Goal: Information Seeking & Learning: Learn about a topic

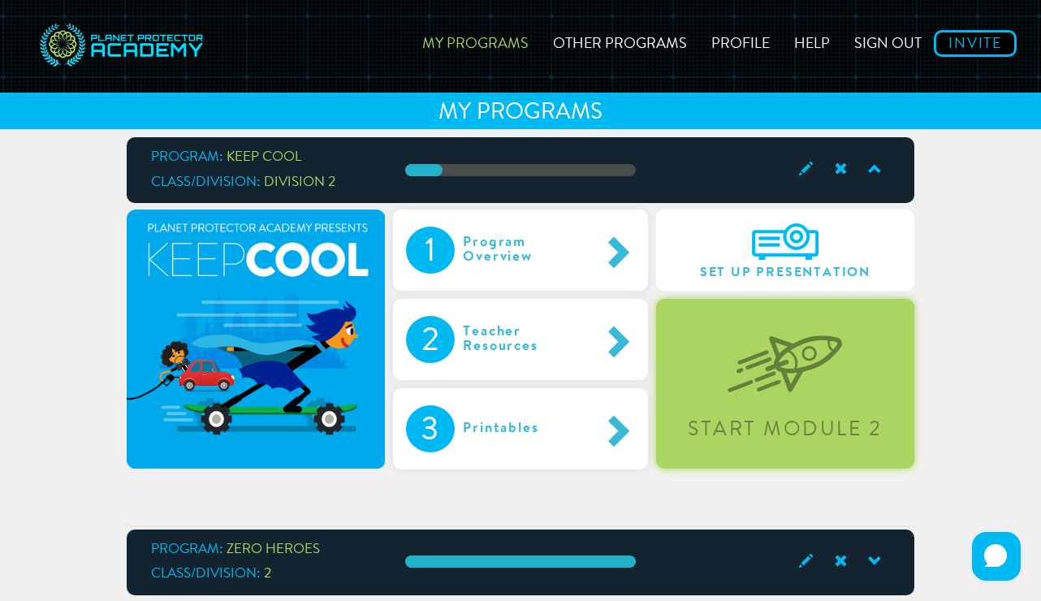
click at [858, 403] on div "Start Module 2" at bounding box center [785, 384] width 258 height 170
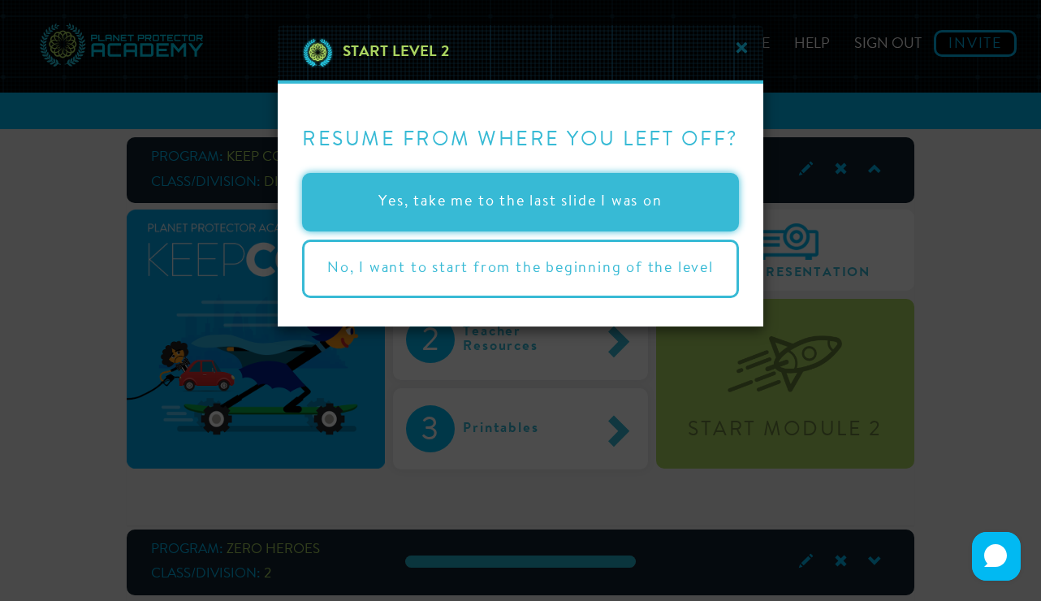
click at [595, 180] on button "Yes, take me to the last slide I was on" at bounding box center [520, 202] width 437 height 58
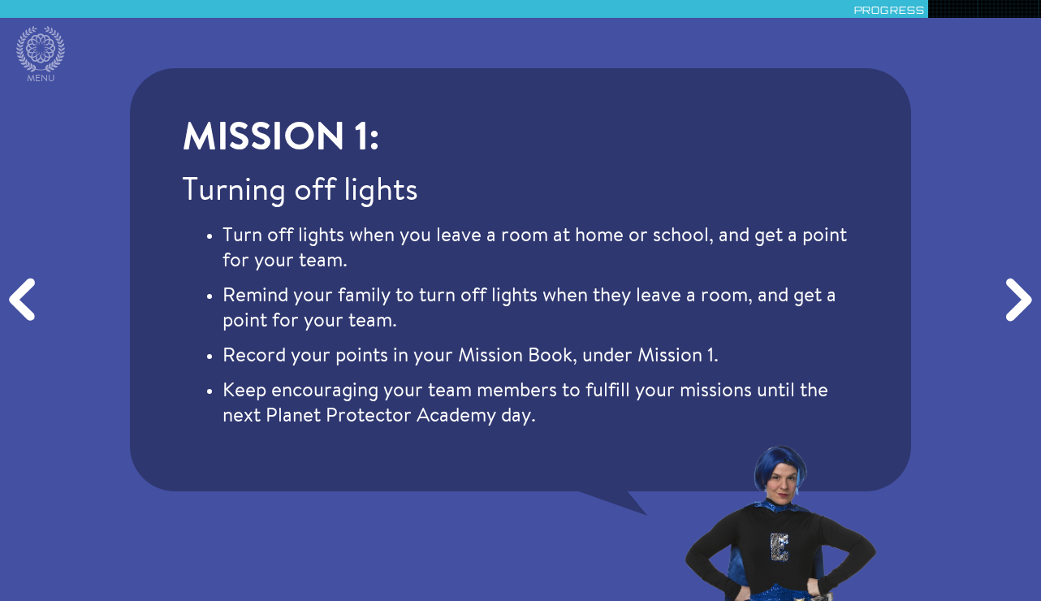
click at [26, 296] on div "Previous" at bounding box center [25, 300] width 50 height 180
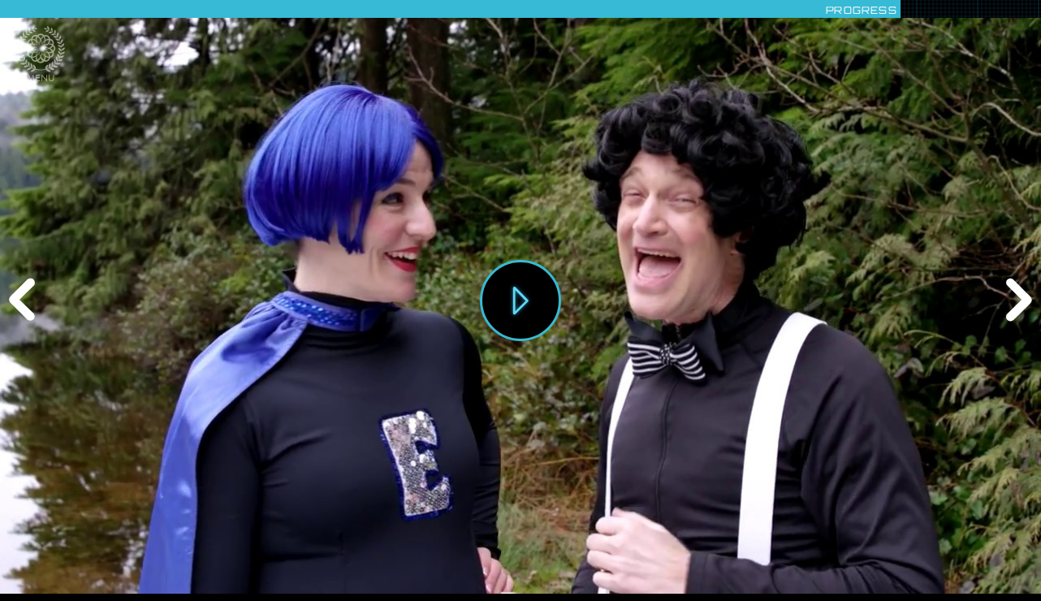
click at [22, 306] on div "Previous" at bounding box center [25, 300] width 50 height 180
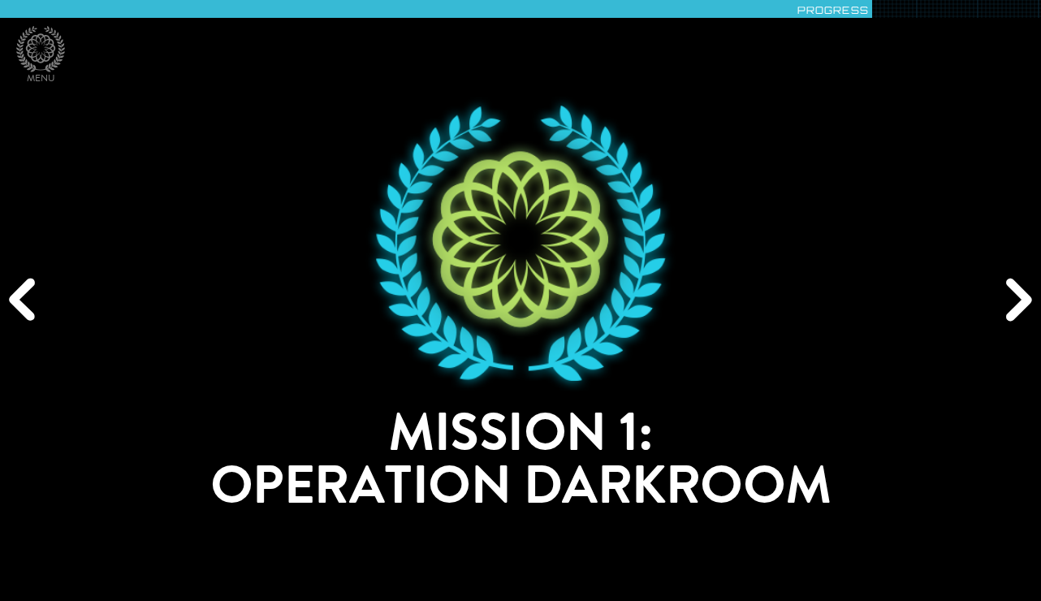
click at [22, 306] on div "Previous" at bounding box center [25, 300] width 50 height 180
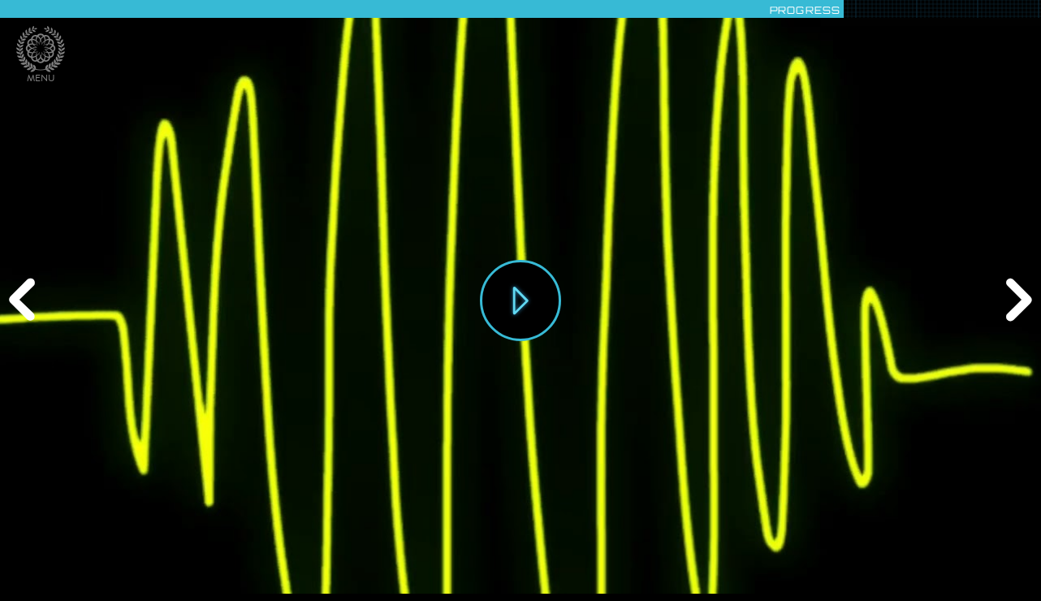
click at [22, 306] on div "Previous" at bounding box center [25, 300] width 50 height 180
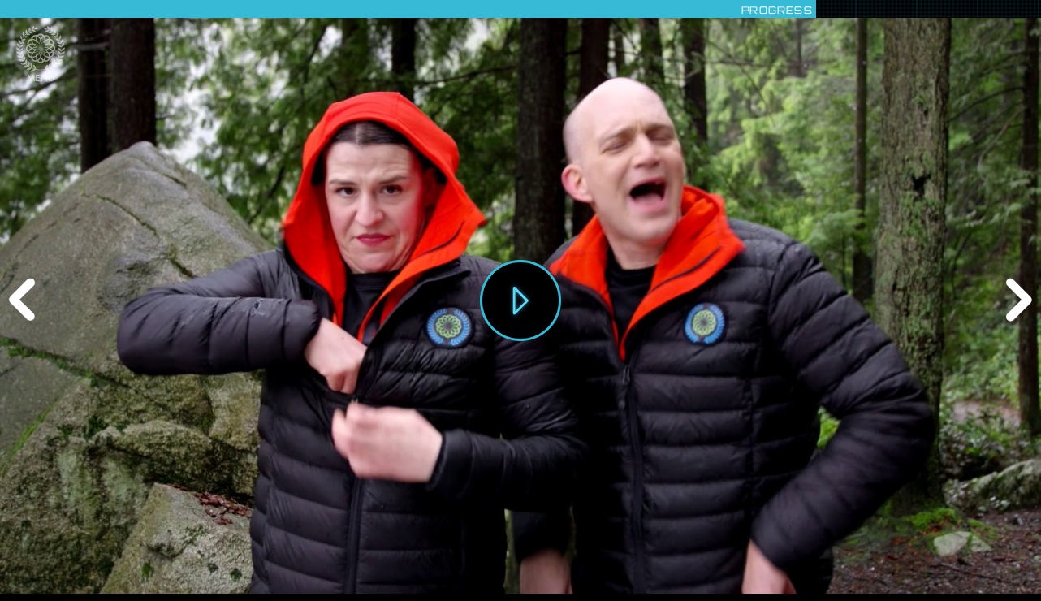
click at [22, 306] on div "Previous" at bounding box center [25, 300] width 50 height 180
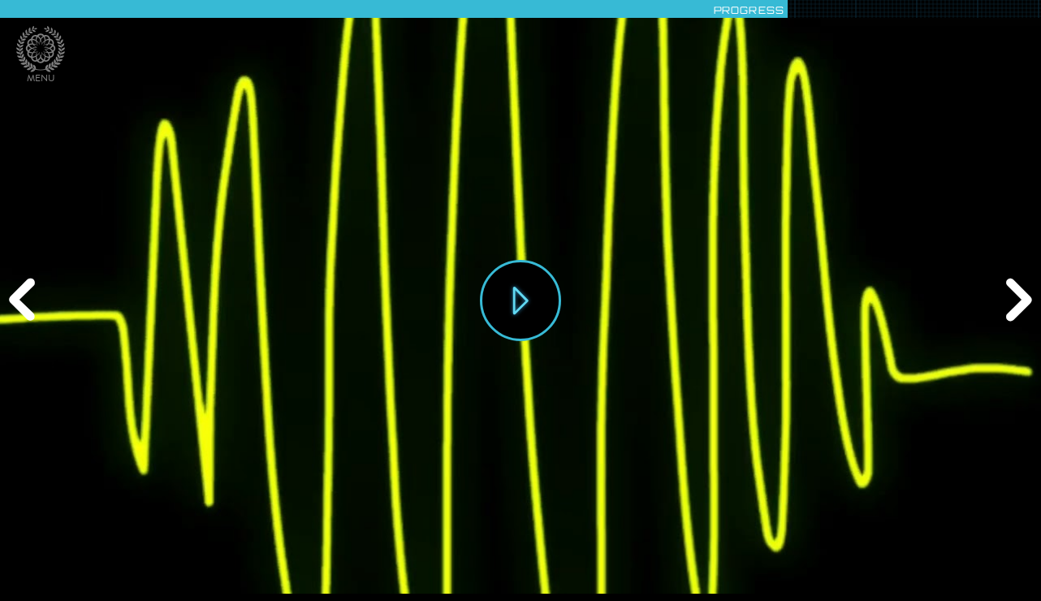
click at [22, 306] on div "Previous" at bounding box center [25, 300] width 50 height 180
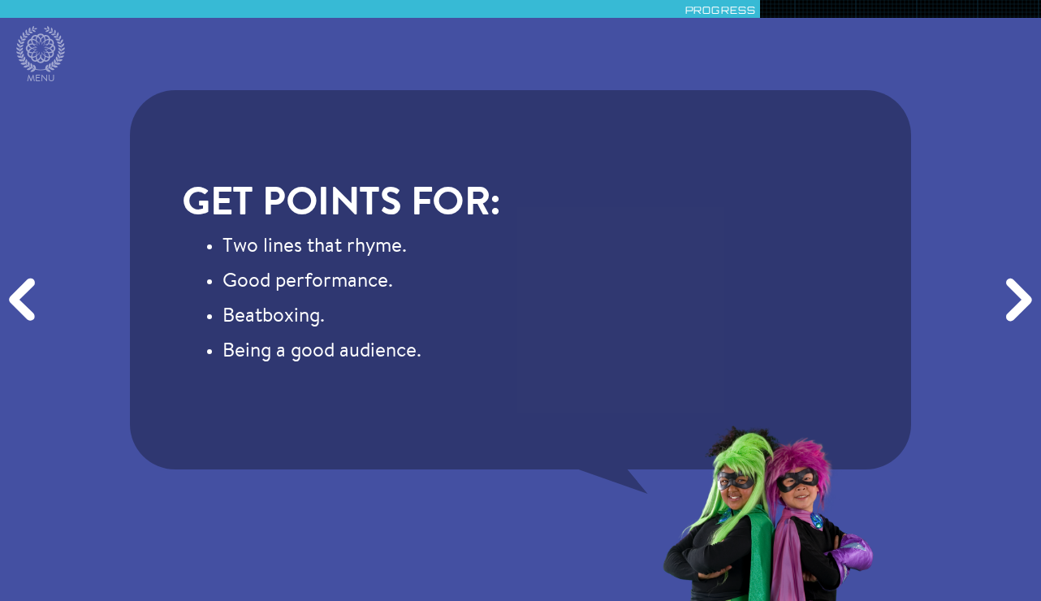
click at [22, 306] on div "Previous" at bounding box center [25, 300] width 50 height 180
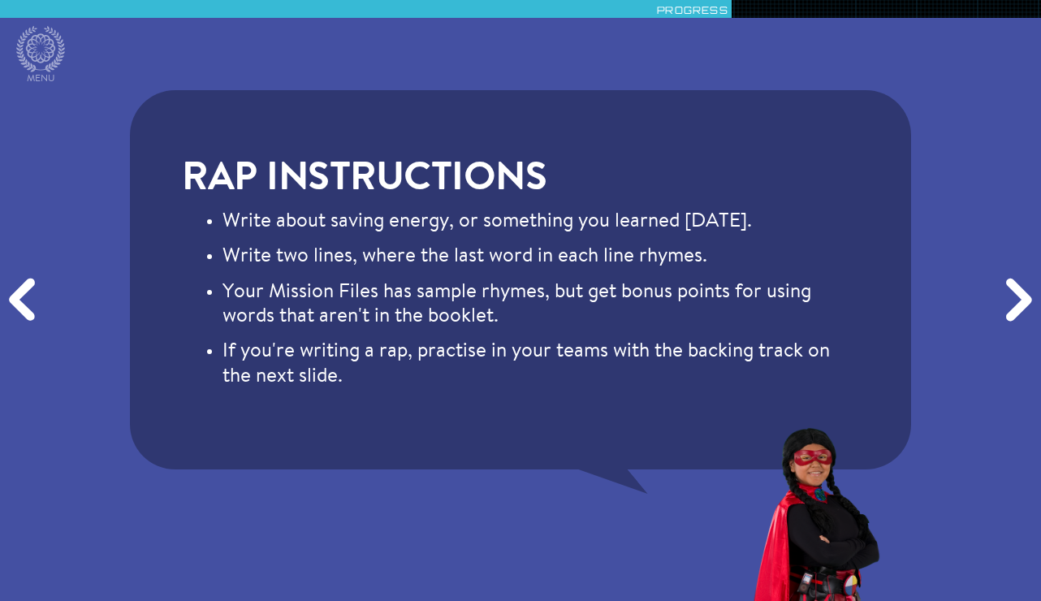
click at [22, 306] on div "Previous" at bounding box center [25, 300] width 50 height 180
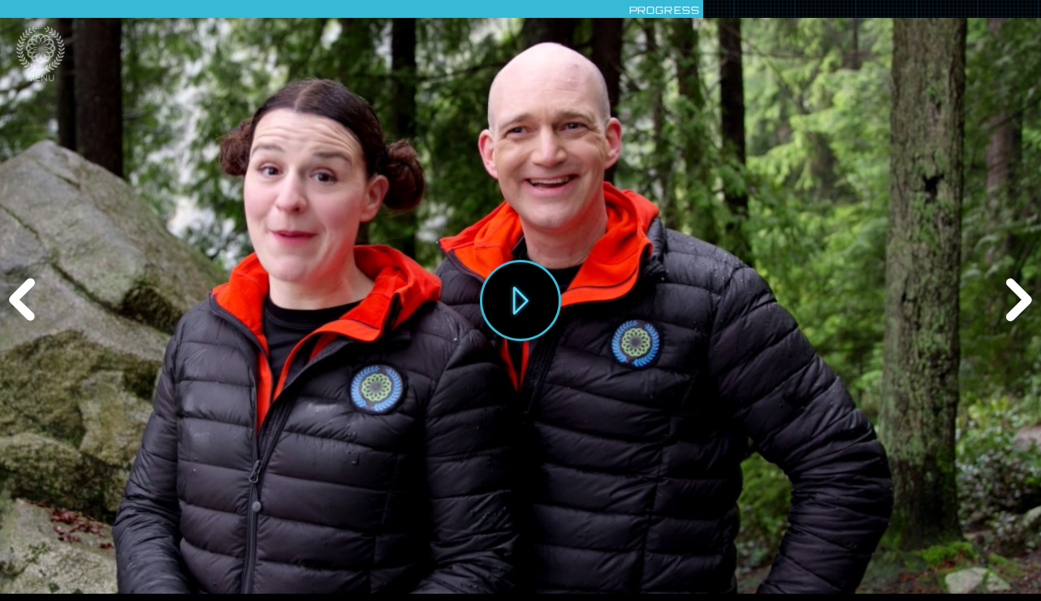
click at [22, 306] on div "Previous" at bounding box center [25, 300] width 50 height 180
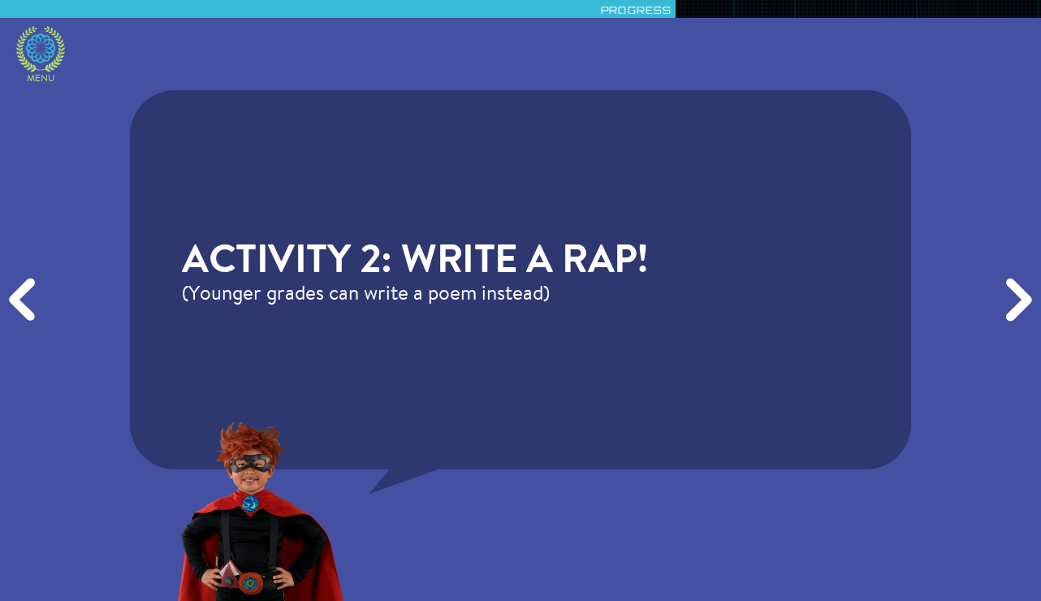
click at [30, 53] on icon at bounding box center [40, 47] width 29 height 29
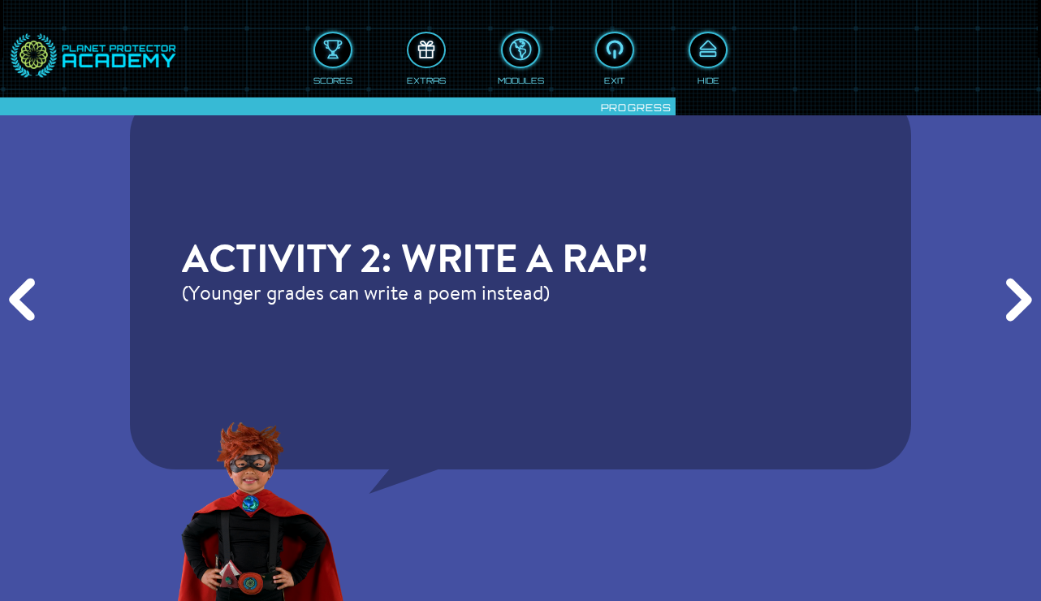
click at [430, 58] on div at bounding box center [427, 50] width 36 height 27
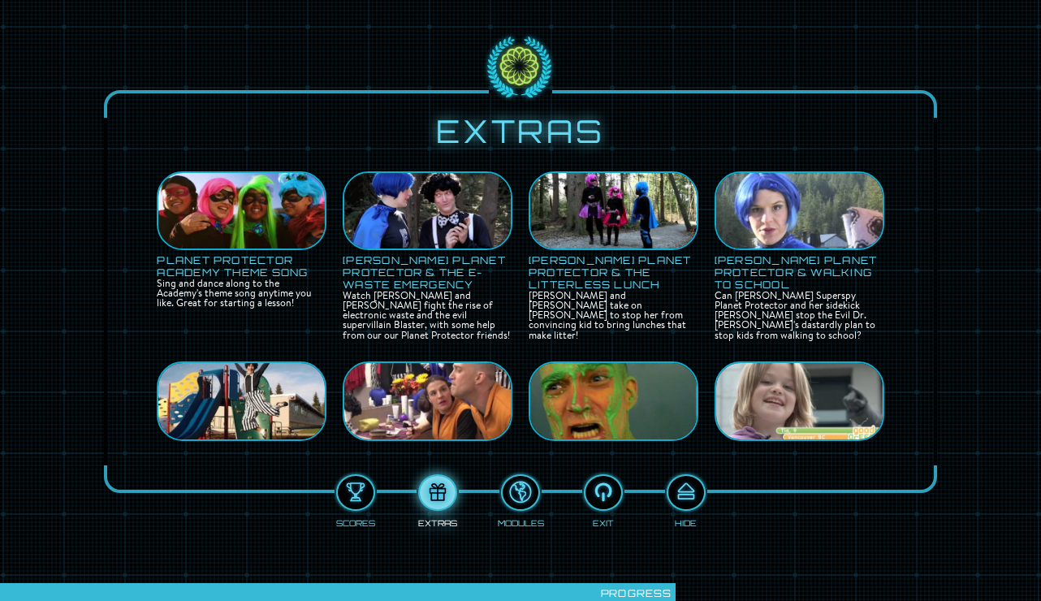
click at [250, 203] on img at bounding box center [241, 211] width 166 height 125
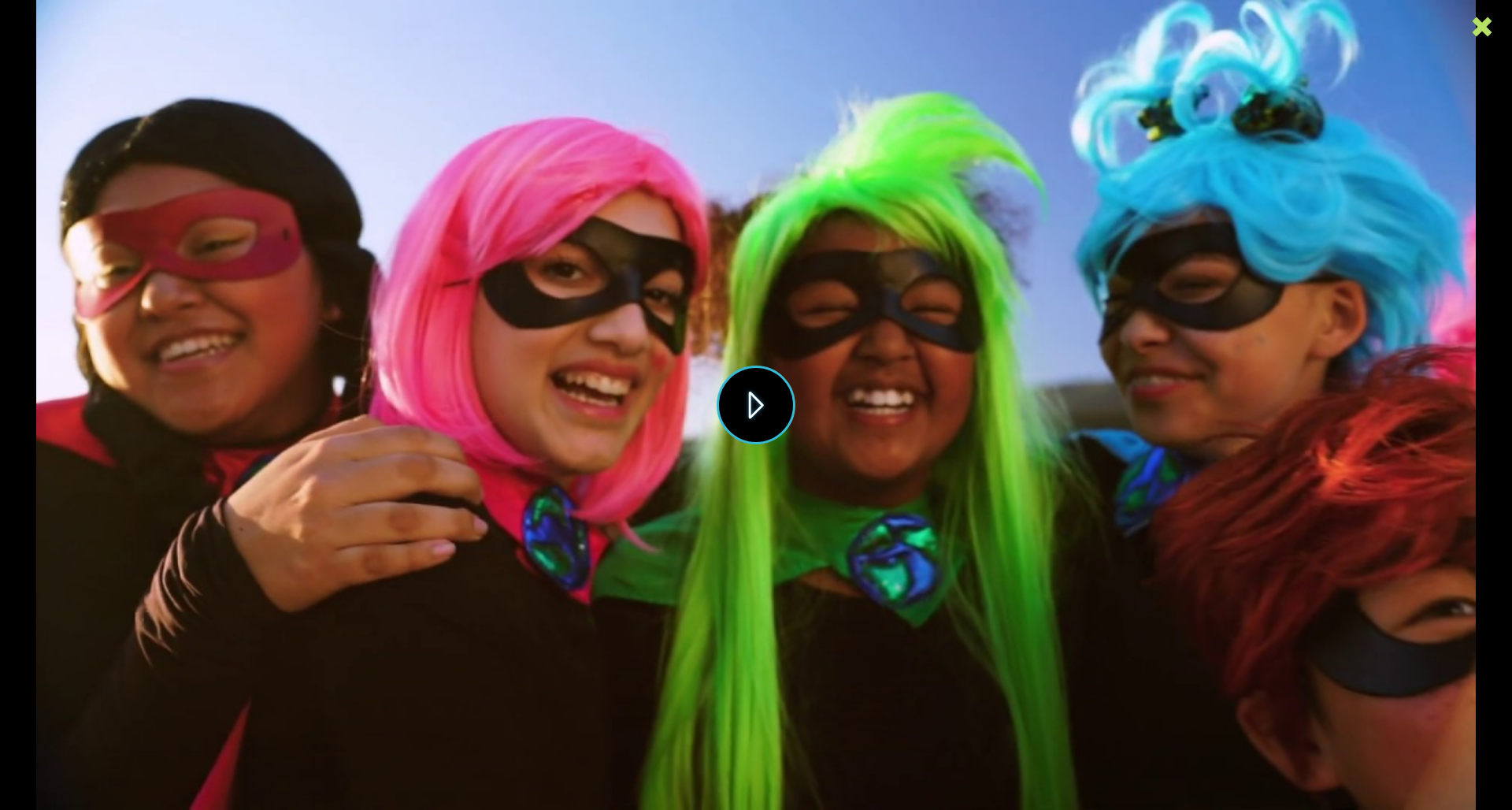
click at [756, 409] on button "Play" at bounding box center [756, 405] width 79 height 79
click at [1008, 31] on icon at bounding box center [1482, 26] width 23 height 23
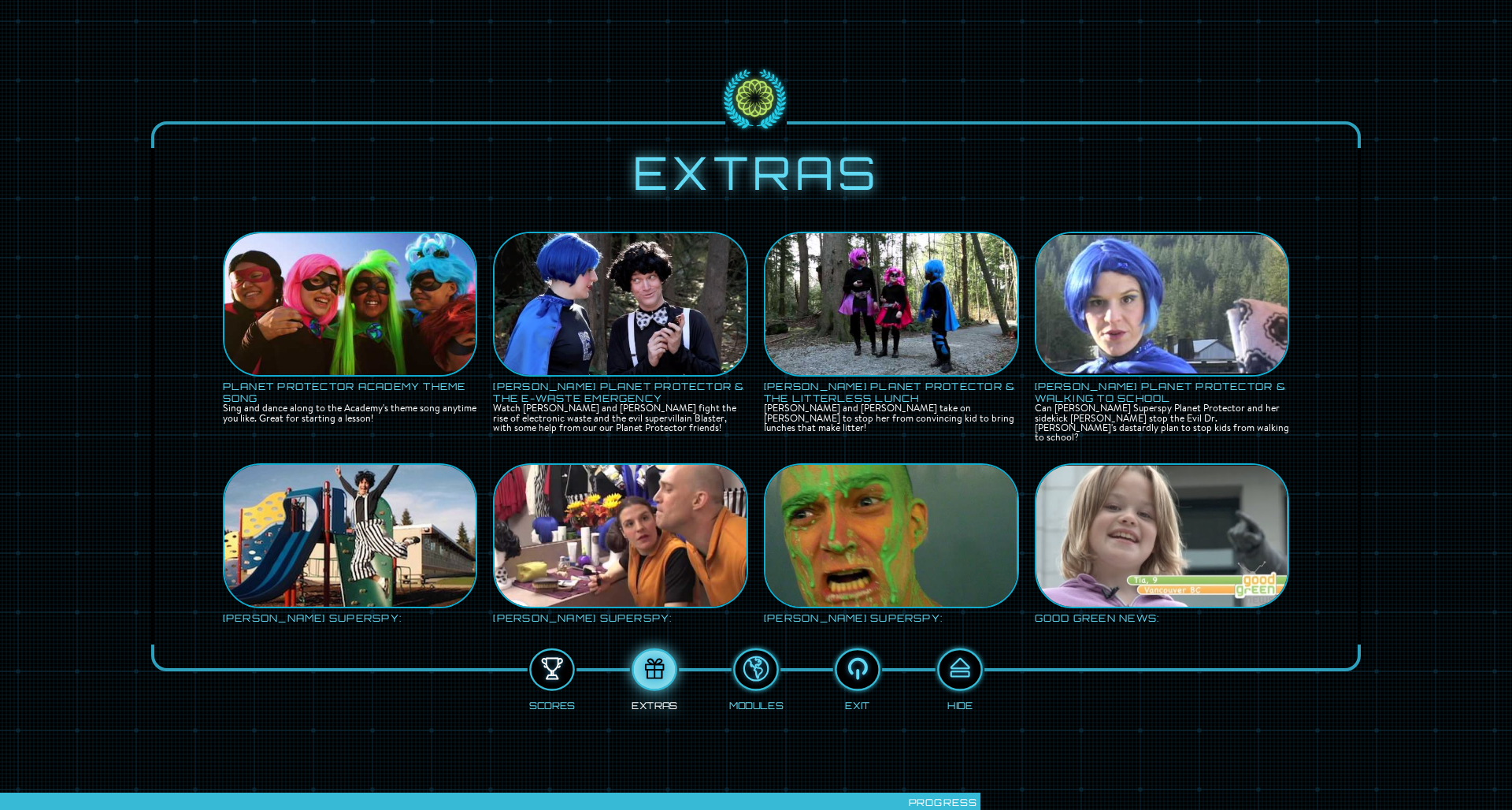
click at [552, 531] on div at bounding box center [552, 669] width 42 height 31
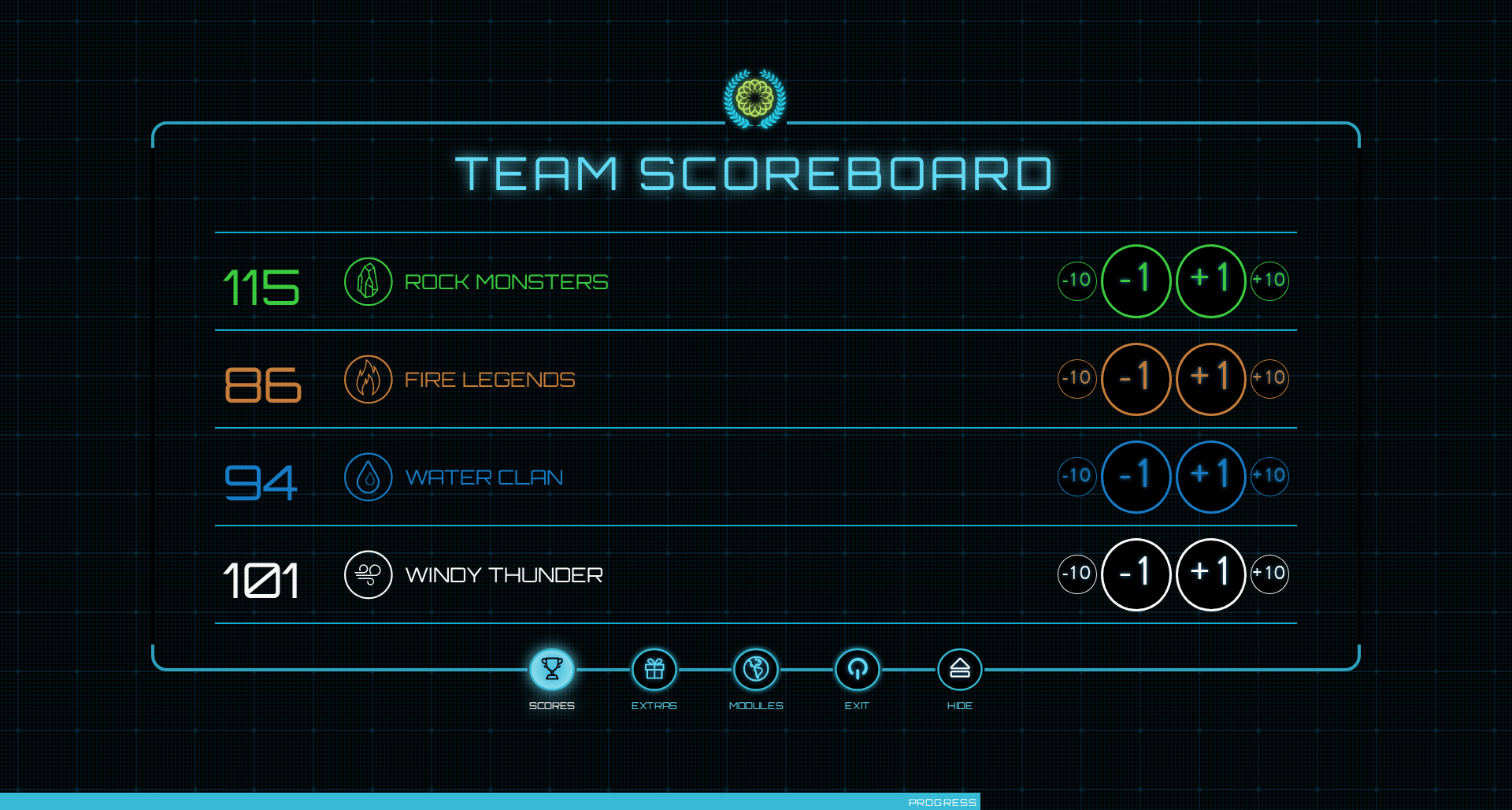
click at [967, 531] on div at bounding box center [959, 669] width 42 height 31
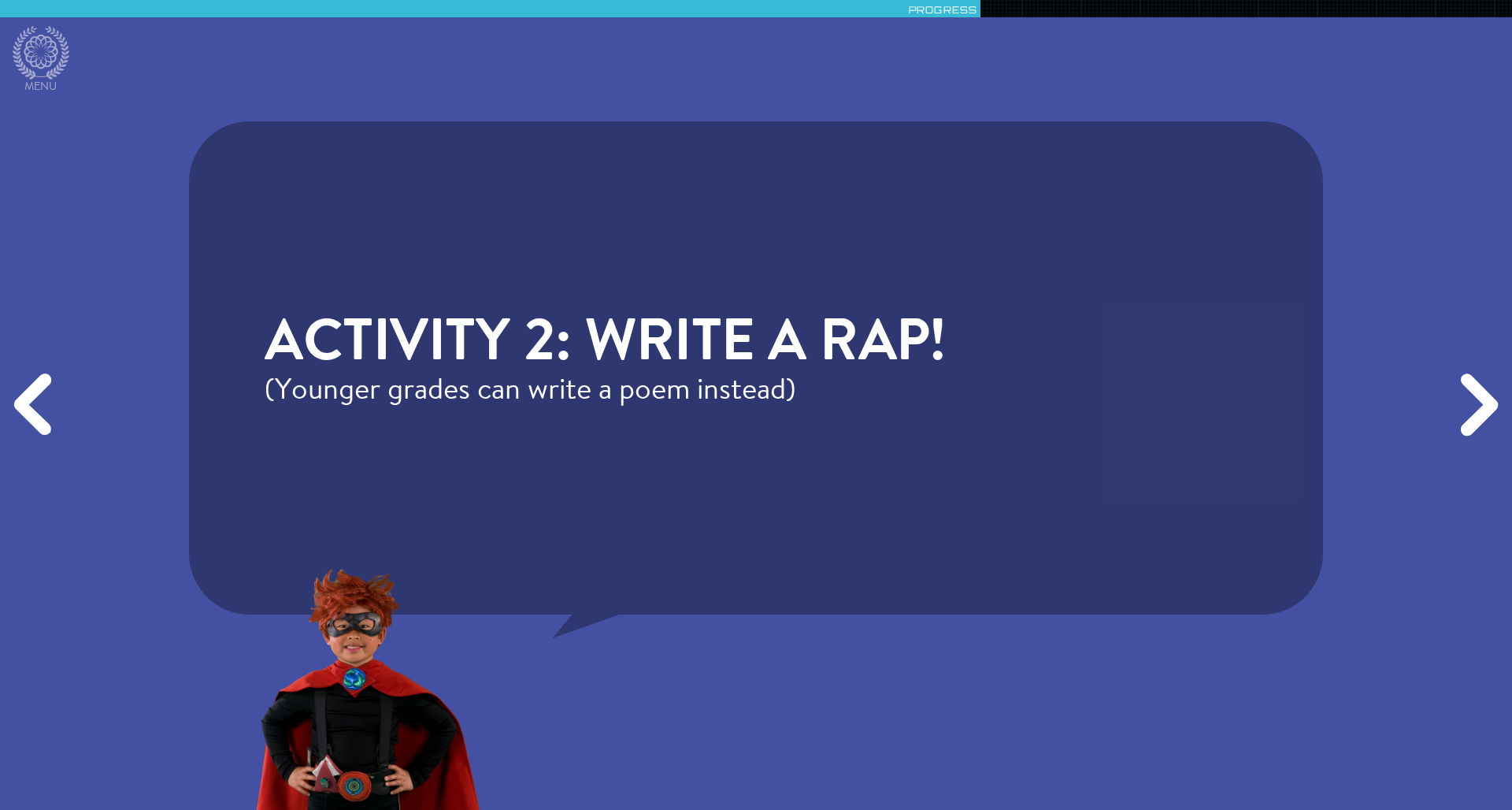
click at [1008, 427] on div "Next" at bounding box center [1476, 405] width 73 height 243
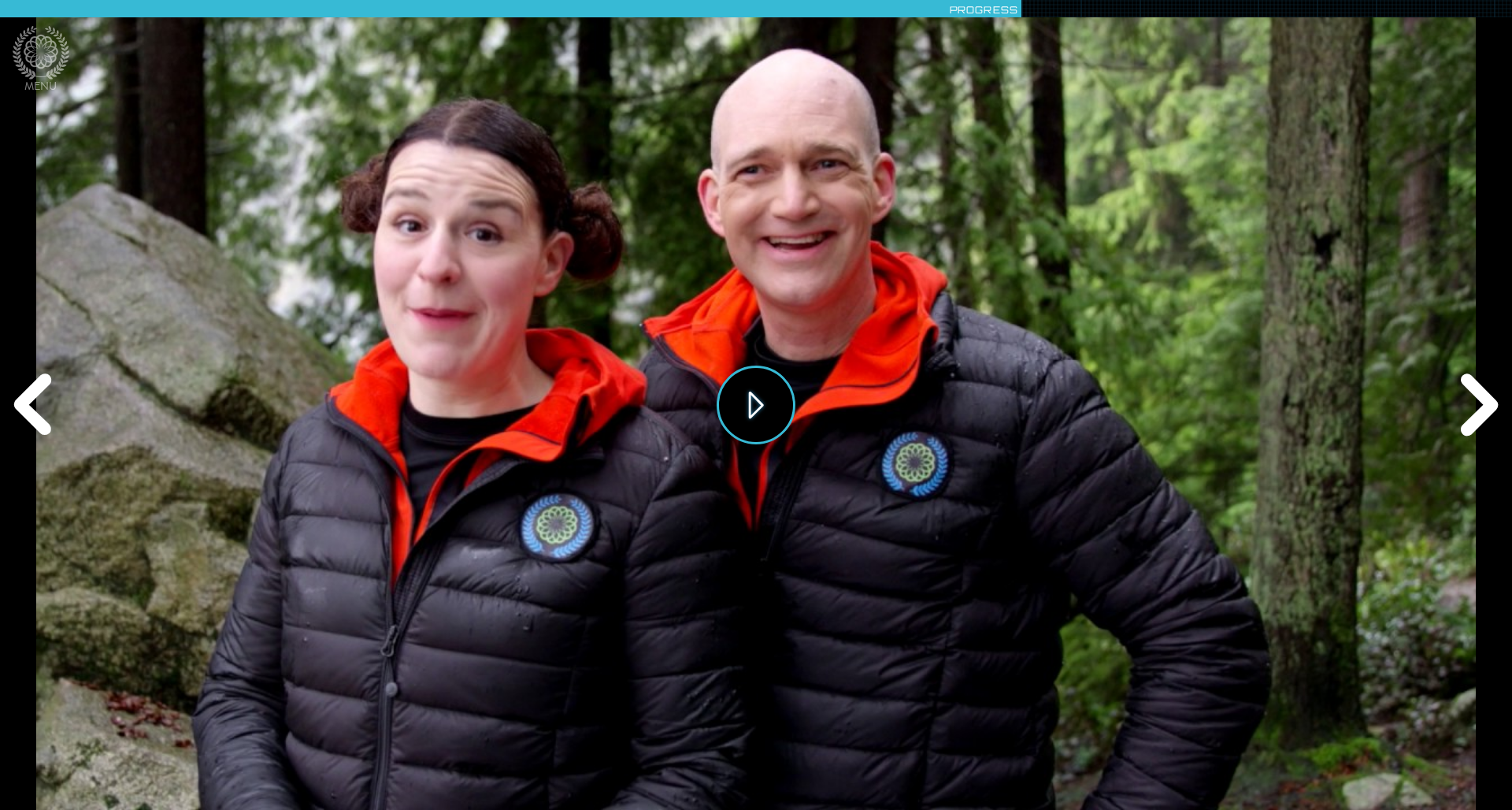
click at [759, 412] on button "Play" at bounding box center [756, 405] width 79 height 79
click at [1008, 417] on div "Next" at bounding box center [1476, 405] width 73 height 243
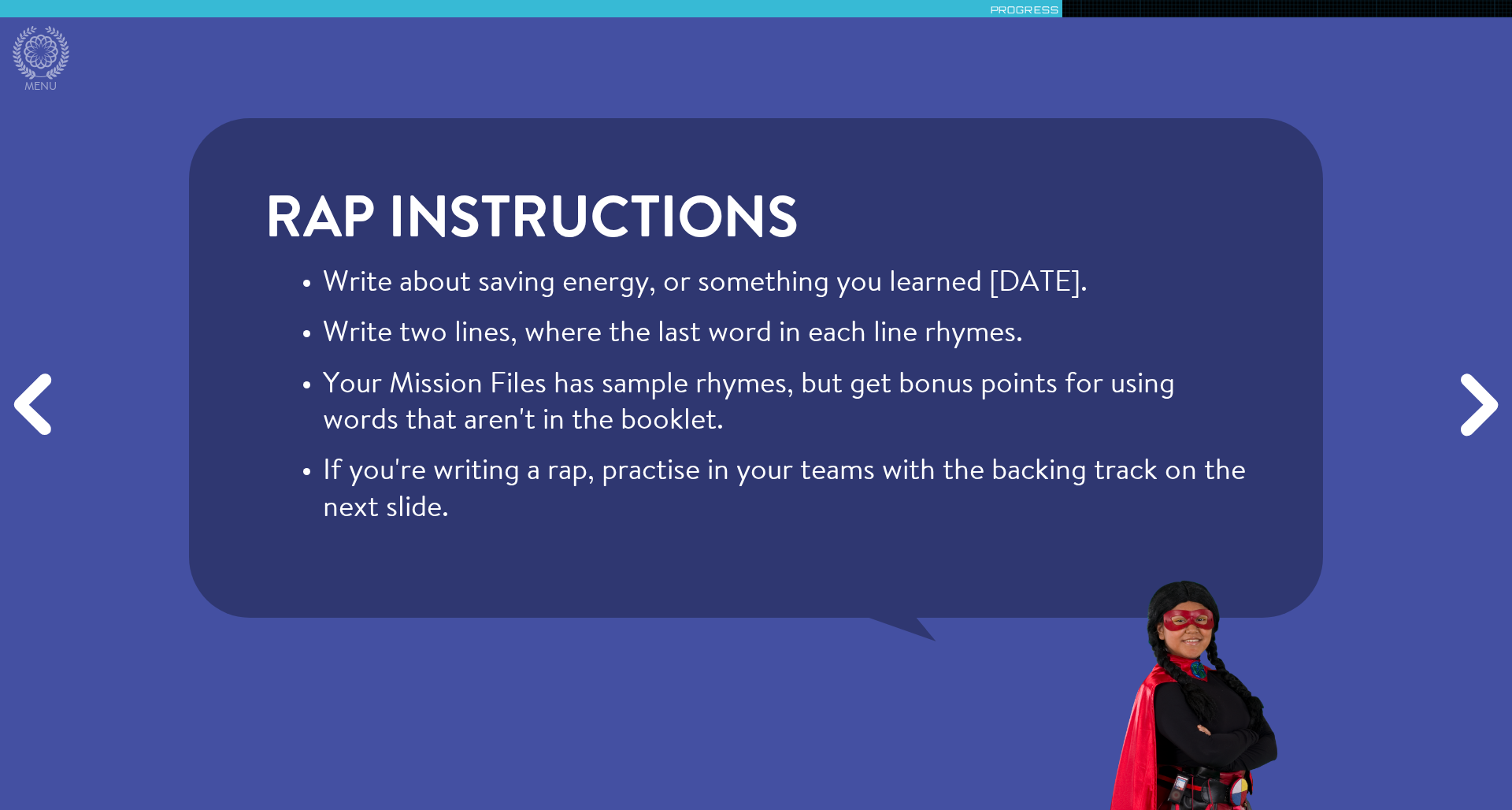
click at [1008, 424] on div "Next" at bounding box center [1476, 405] width 73 height 243
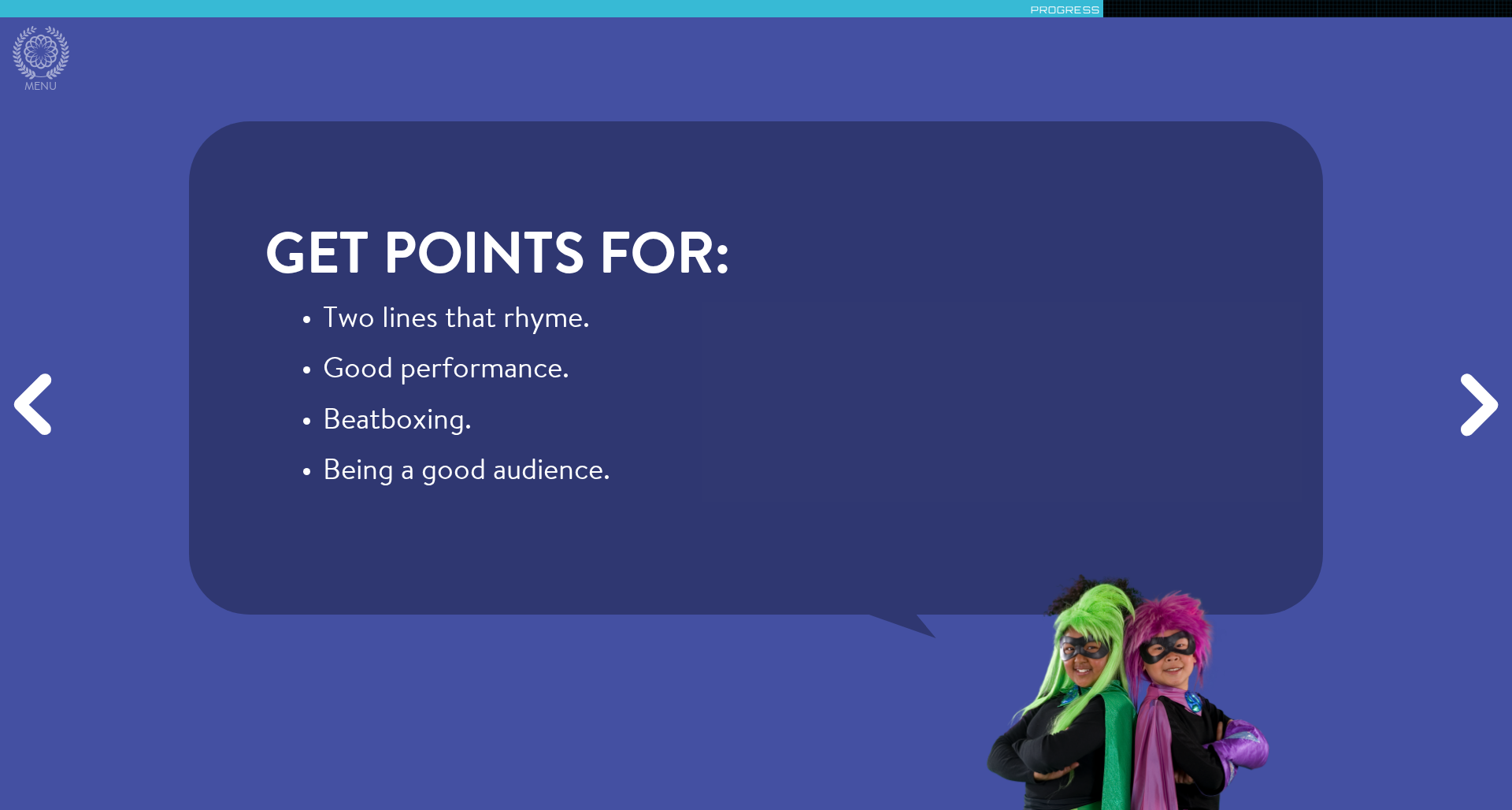
click at [1008, 417] on div "Next" at bounding box center [1476, 405] width 73 height 243
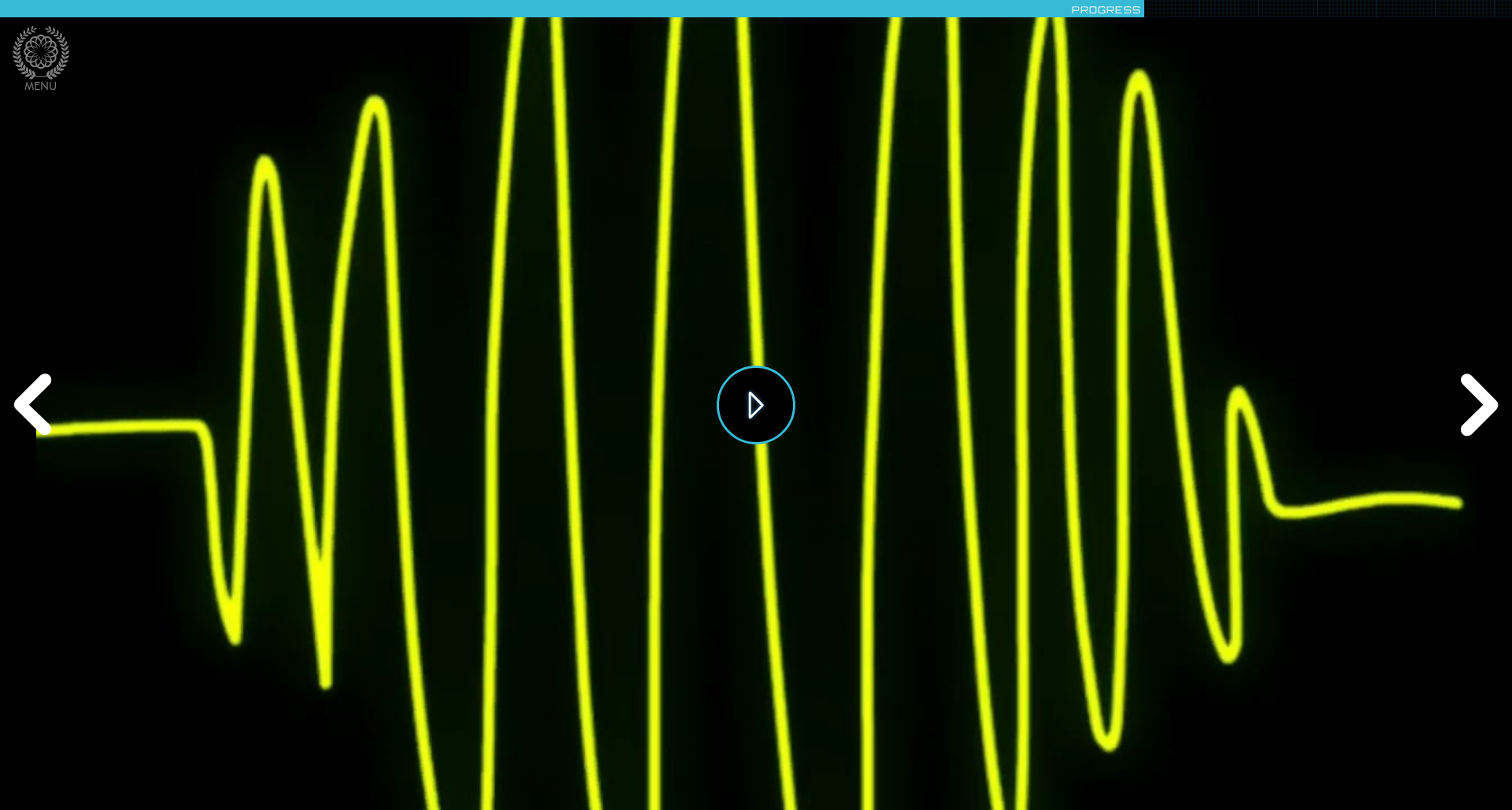
click at [776, 398] on button "Play" at bounding box center [756, 405] width 79 height 79
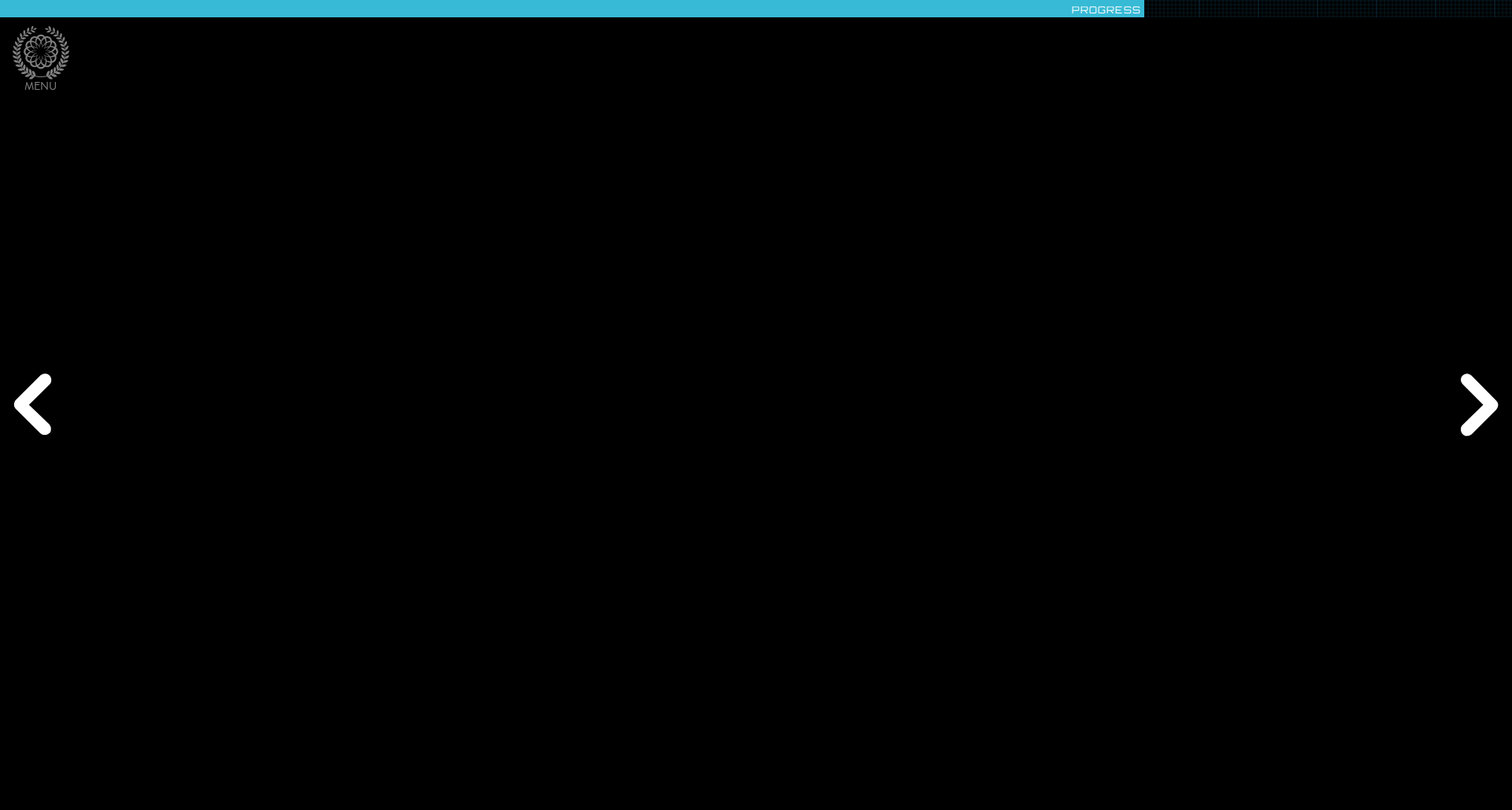
click at [1008, 431] on div "Next" at bounding box center [1476, 405] width 73 height 243
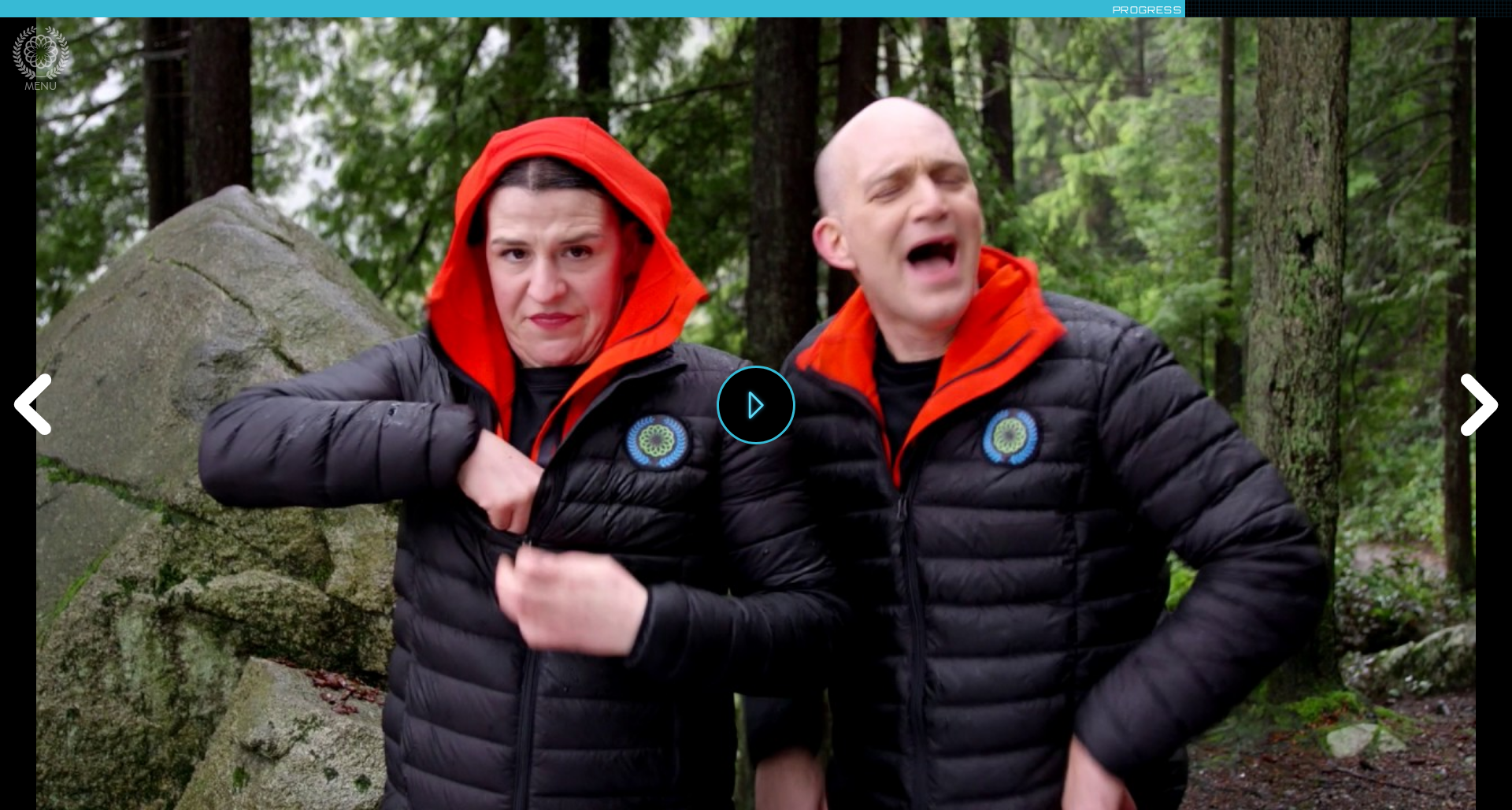
click at [24, 396] on div "Previous" at bounding box center [36, 405] width 73 height 243
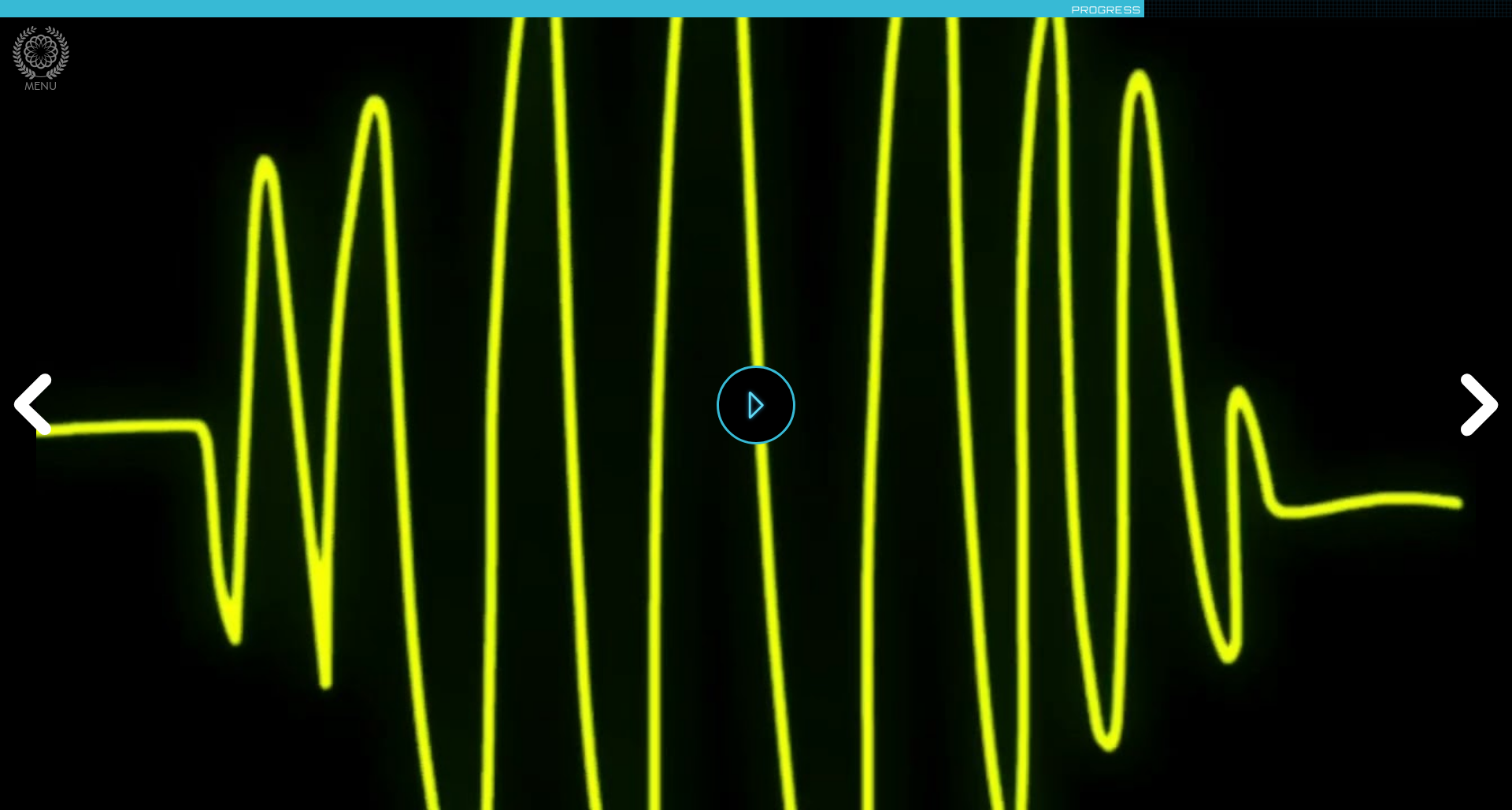
click at [1008, 417] on div "Next" at bounding box center [1476, 405] width 73 height 243
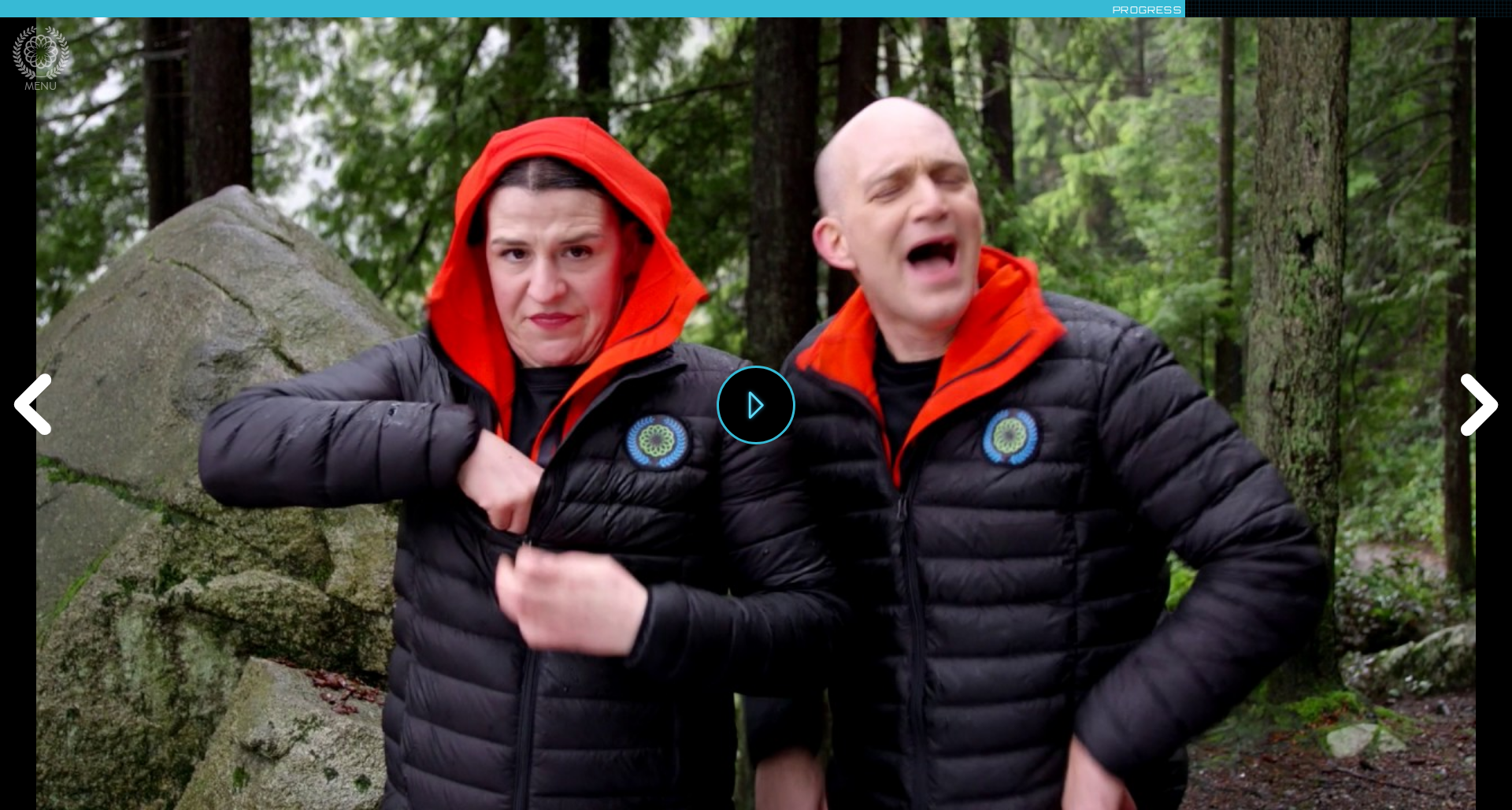
click at [1008, 417] on div "Next" at bounding box center [1476, 405] width 73 height 243
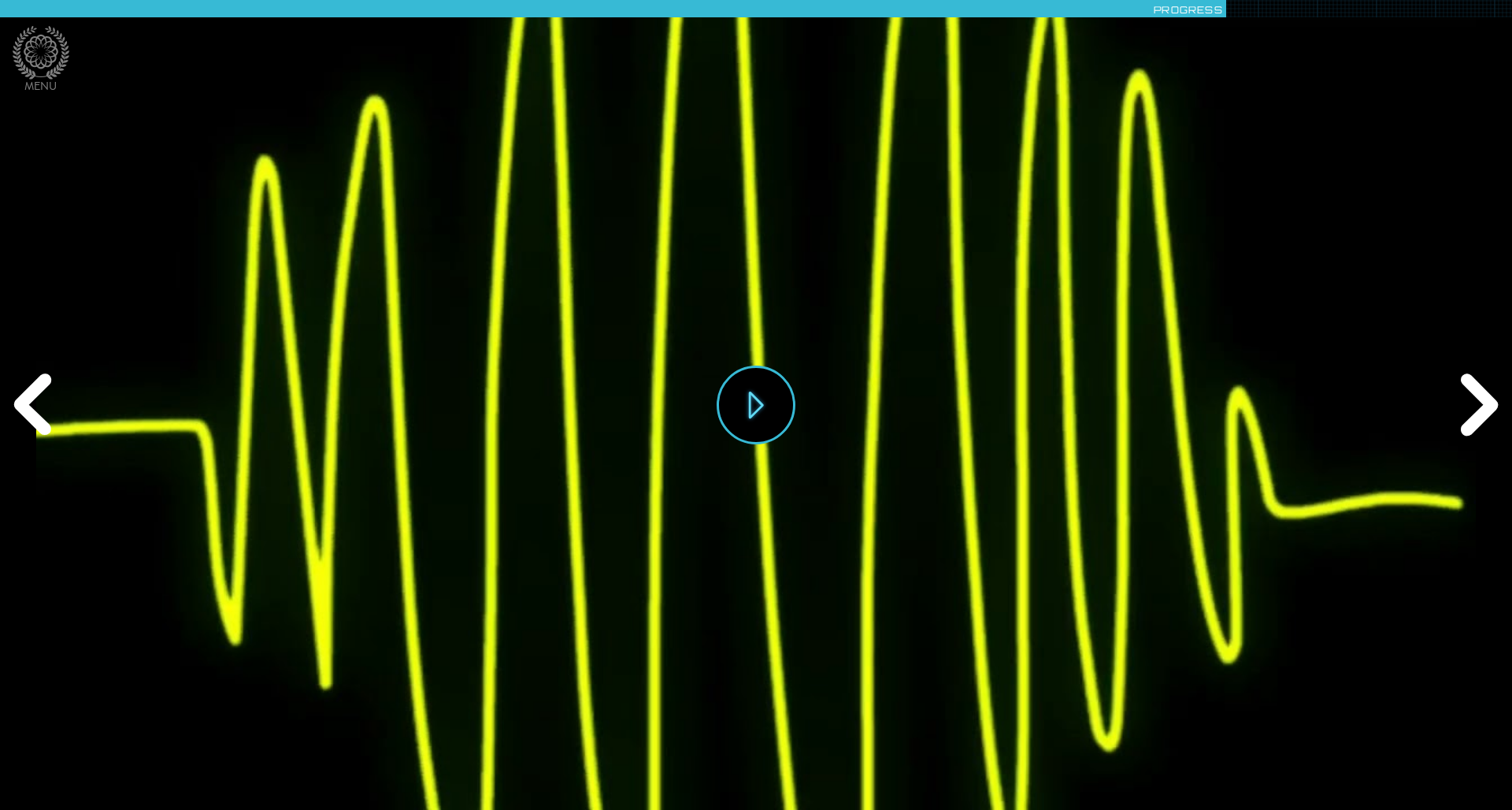
click at [20, 429] on div "Previous" at bounding box center [36, 405] width 73 height 243
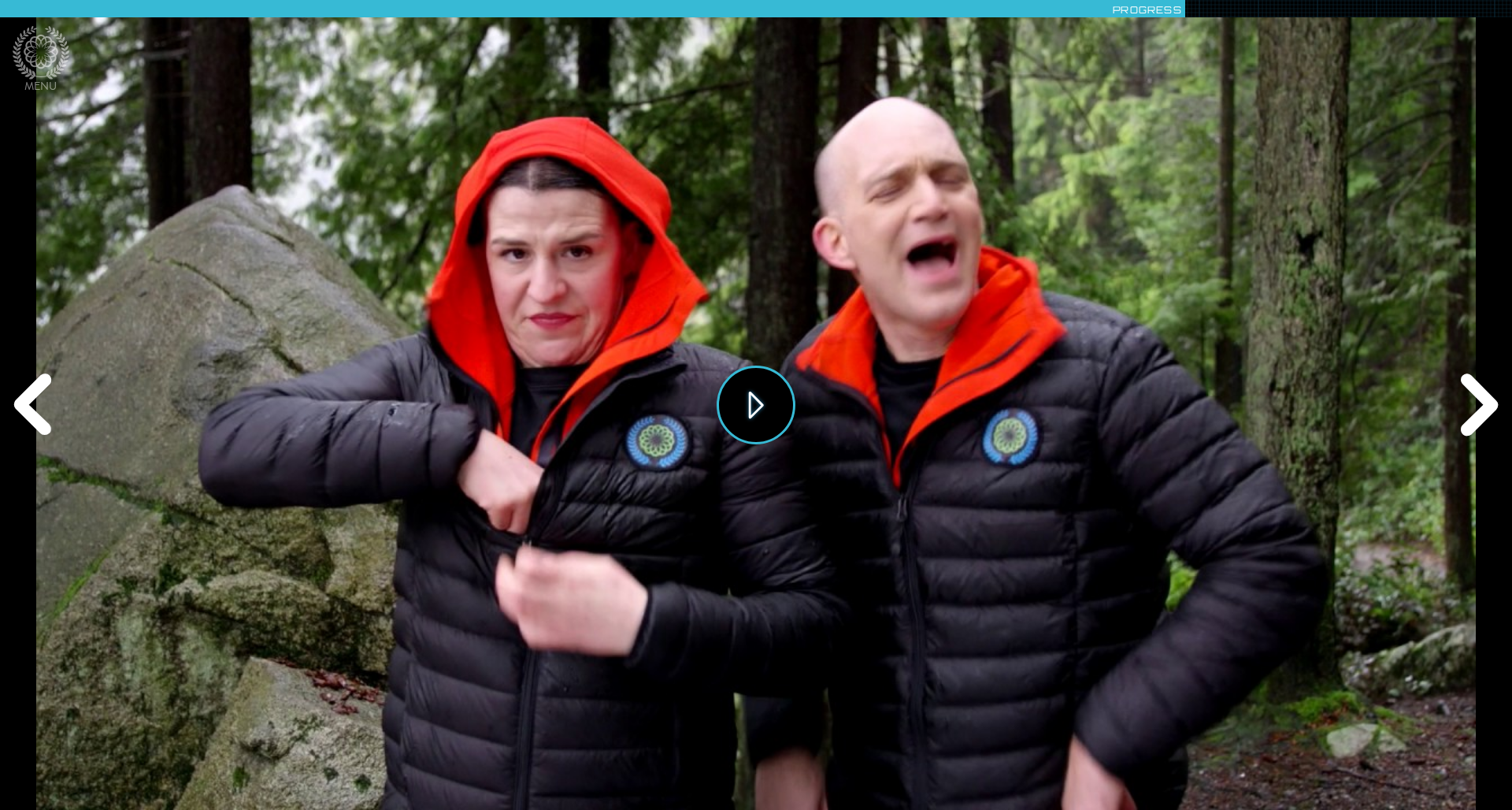
click at [750, 408] on button "Play" at bounding box center [756, 405] width 79 height 79
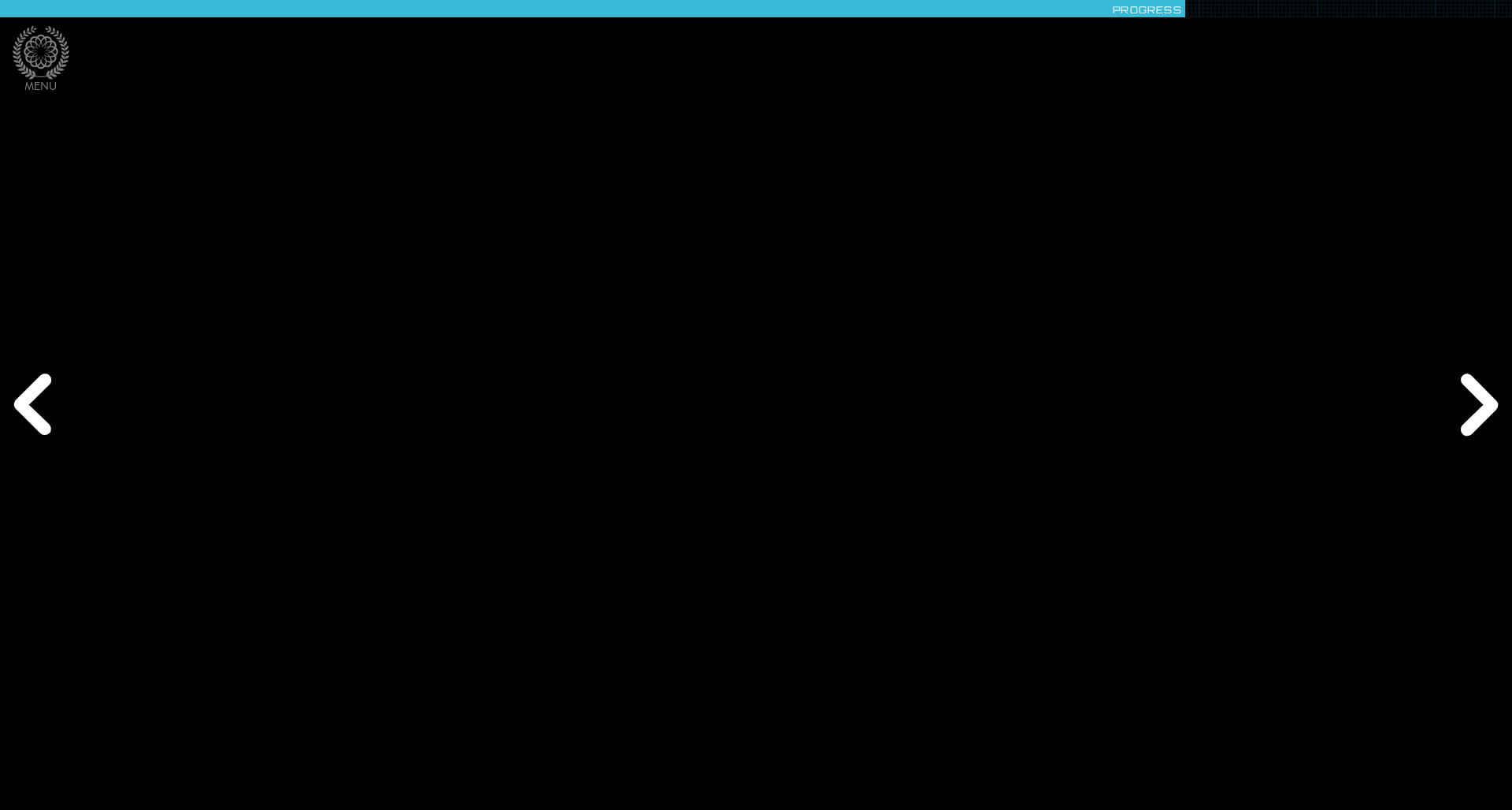
click at [39, 404] on div "Previous" at bounding box center [36, 405] width 73 height 243
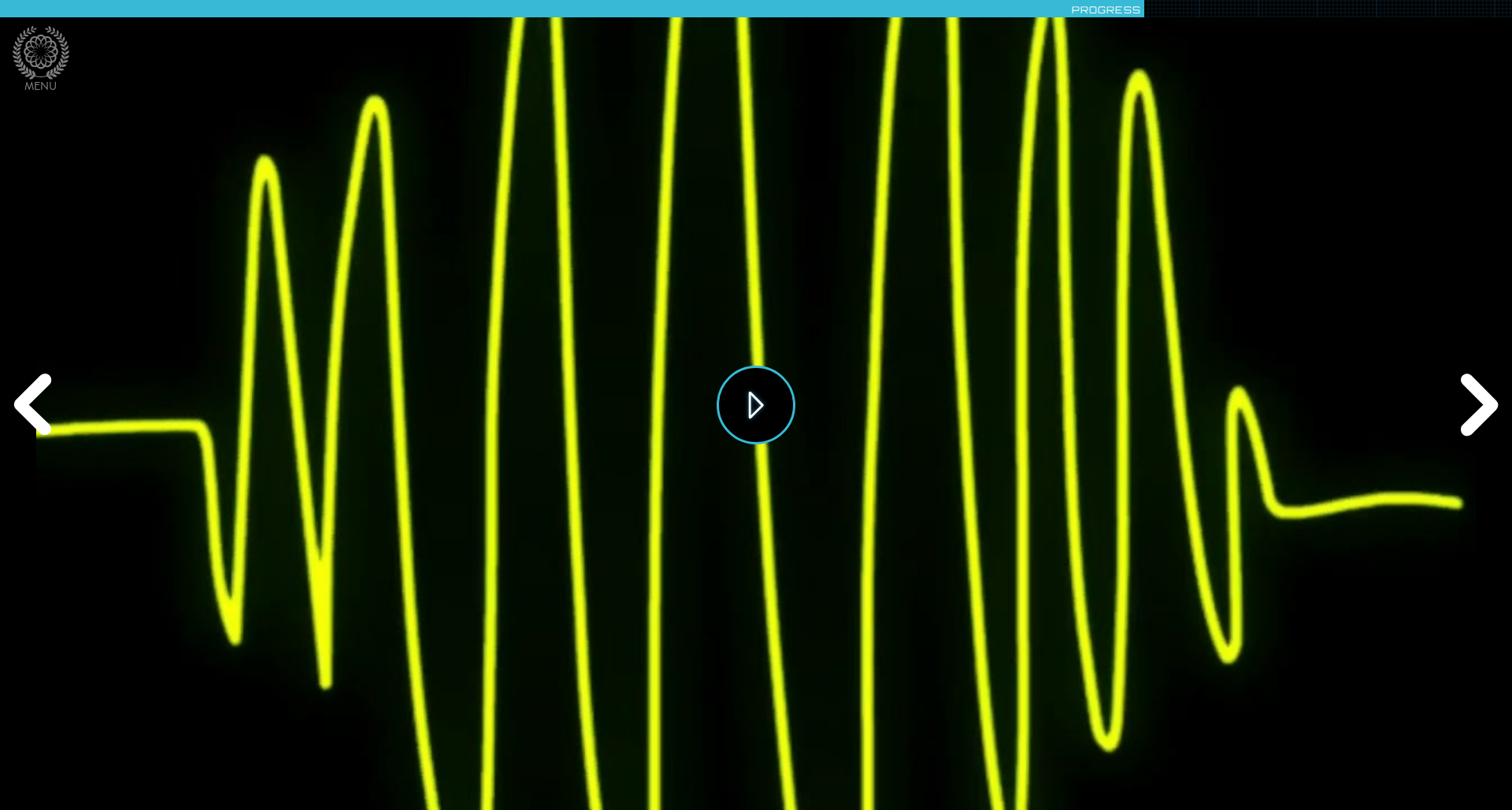
click at [731, 401] on button "Play" at bounding box center [756, 405] width 79 height 79
click at [731, 401] on button "Replay" at bounding box center [756, 405] width 79 height 79
